Goal: Transaction & Acquisition: Book appointment/travel/reservation

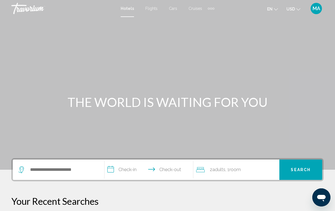
click at [58, 161] on div "Search widget" at bounding box center [58, 170] width 80 height 20
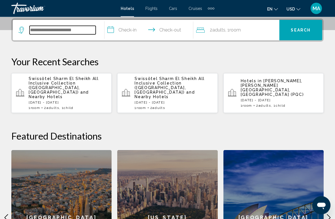
click at [65, 30] on input "Search widget" at bounding box center [62, 30] width 66 height 9
type input "*"
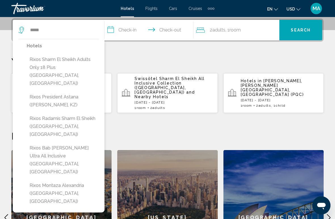
click at [75, 64] on button "Rixos Sharm El Sheikh Adults Only 18 Plus ([GEOGRAPHIC_DATA], [GEOGRAPHIC_DATA])" at bounding box center [63, 71] width 72 height 35
type input "**********"
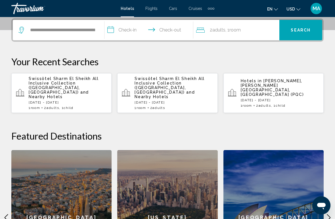
click at [126, 31] on input "**********" at bounding box center [149, 31] width 91 height 22
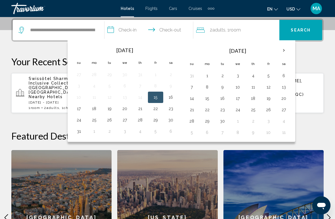
click at [124, 110] on button "20" at bounding box center [124, 109] width 9 height 8
click at [125, 120] on button "27" at bounding box center [124, 120] width 9 height 8
type input "**********"
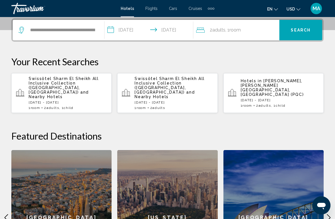
click at [223, 31] on span "Adults" at bounding box center [218, 29] width 13 height 5
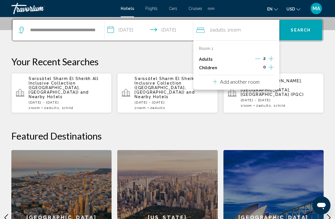
click at [214, 79] on icon "Travelers: 2 adults, 0 children" at bounding box center [215, 81] width 4 height 7
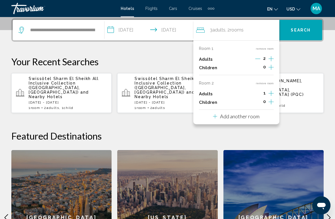
click at [270, 62] on icon "Increment adults" at bounding box center [270, 58] width 5 height 7
click at [270, 58] on icon "Increment adults" at bounding box center [270, 58] width 5 height 5
click at [271, 65] on icon "Increment children" at bounding box center [270, 67] width 5 height 5
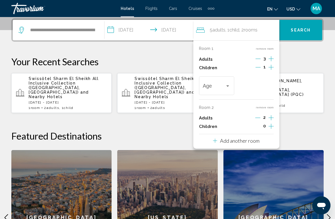
click at [229, 84] on div "Travelers: 5 adults, 1 child" at bounding box center [227, 86] width 5 height 5
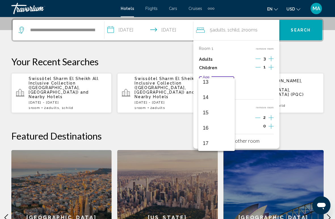
scroll to position [203, 0]
click at [218, 128] on span "16" at bounding box center [215, 127] width 27 height 15
click at [267, 106] on button "remove room" at bounding box center [264, 107] width 18 height 4
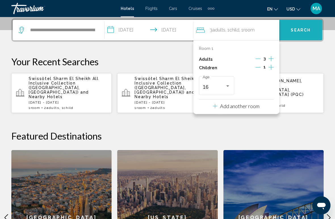
click at [307, 33] on button "Search" at bounding box center [300, 30] width 43 height 20
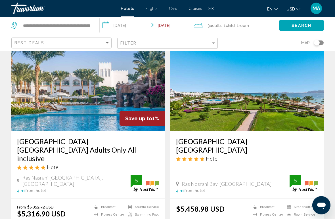
scroll to position [1054, 0]
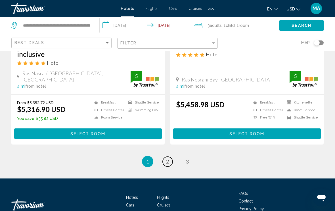
click at [162, 157] on link "page 2" at bounding box center [167, 162] width 10 height 10
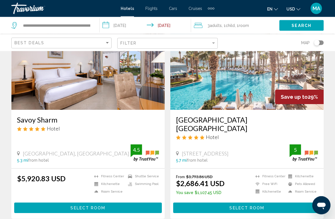
scroll to position [475, 0]
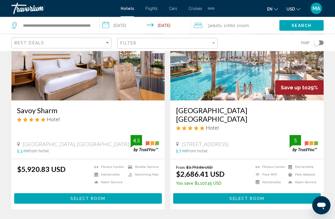
click at [259, 111] on h3 "[GEOGRAPHIC_DATA] [GEOGRAPHIC_DATA]" at bounding box center [247, 114] width 142 height 17
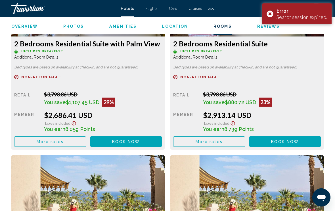
scroll to position [912, 0]
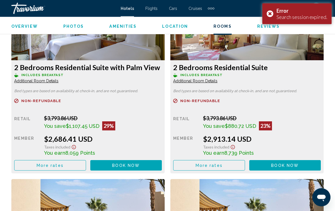
click at [60, 165] on span "More rates" at bounding box center [50, 166] width 27 height 5
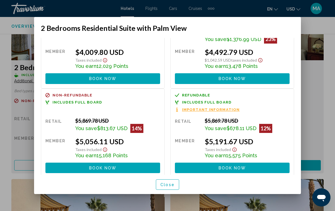
scroll to position [233, 0]
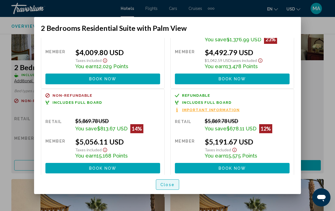
click at [171, 186] on span "Close" at bounding box center [167, 185] width 14 height 5
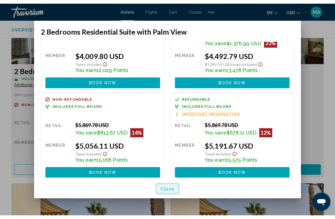
scroll to position [913, 0]
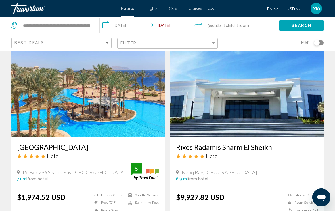
scroll to position [851, 0]
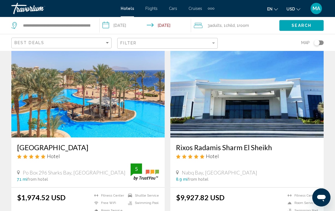
click at [82, 143] on h3 "[GEOGRAPHIC_DATA]" at bounding box center [88, 147] width 142 height 9
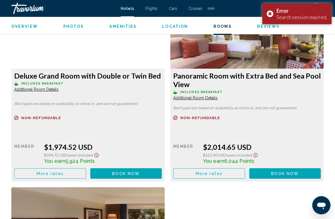
scroll to position [907, 0]
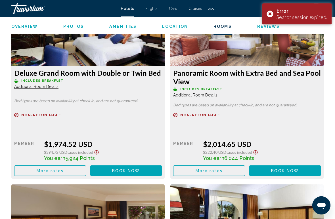
click at [74, 172] on button "More rates" at bounding box center [50, 170] width 72 height 10
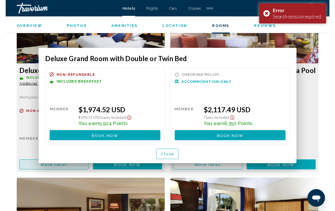
scroll to position [0, 0]
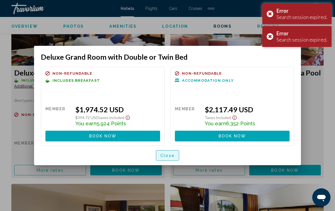
click at [178, 154] on button "Close" at bounding box center [167, 156] width 23 height 10
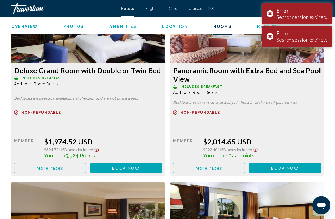
scroll to position [909, 0]
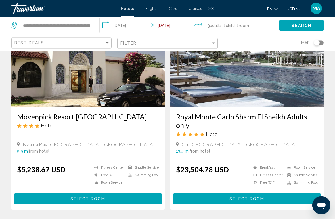
scroll to position [1095, 0]
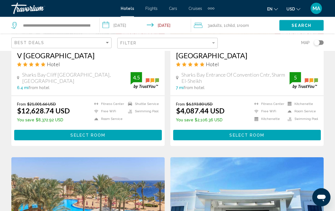
click at [234, 27] on span "Child" at bounding box center [229, 25] width 9 height 5
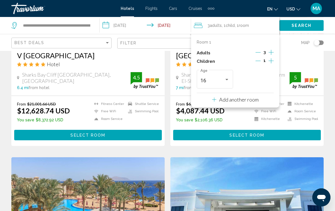
click at [257, 51] on icon "Decrement adults" at bounding box center [257, 52] width 5 height 5
click at [256, 61] on icon "Decrement children" at bounding box center [257, 60] width 5 height 5
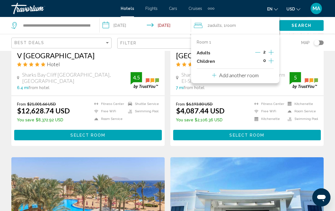
click at [213, 75] on icon "Travelers: 2 adults, 0 children" at bounding box center [214, 75] width 4 height 7
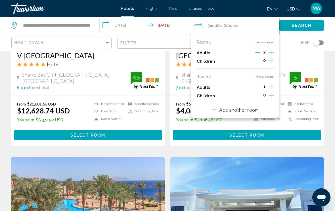
click at [273, 56] on icon "Increment adults" at bounding box center [270, 52] width 5 height 7
click at [293, 42] on div "Map" at bounding box center [273, 42] width 100 height 17
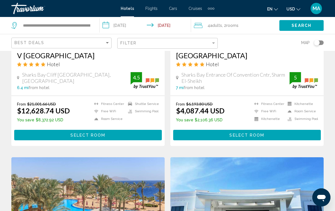
click at [295, 24] on span "Search" at bounding box center [301, 26] width 20 height 5
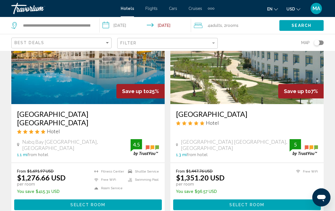
scroll to position [1091, 0]
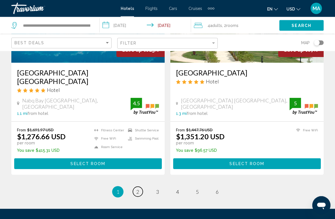
click at [141, 187] on link "page 2" at bounding box center [138, 192] width 10 height 10
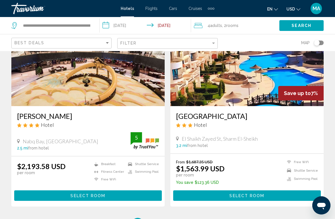
scroll to position [1066, 0]
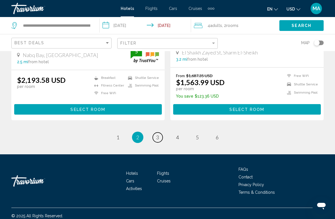
click at [159, 137] on link "page 3" at bounding box center [158, 137] width 10 height 10
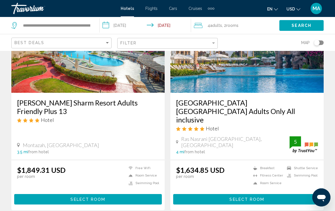
scroll to position [36, 0]
